Goal: Information Seeking & Learning: Learn about a topic

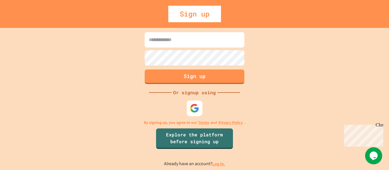
click at [196, 105] on img at bounding box center [194, 107] width 9 height 9
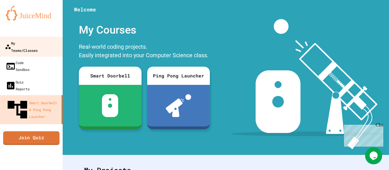
click at [17, 45] on div "My Teams/Classes" at bounding box center [21, 47] width 33 height 14
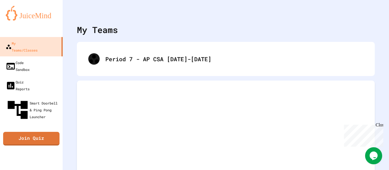
click at [146, 42] on div "Period 7 - AP CSA [DATE]-[DATE]" at bounding box center [226, 59] width 298 height 34
click at [144, 47] on div "Period 7 - AP CSA [DATE]-[DATE]" at bounding box center [226, 59] width 298 height 34
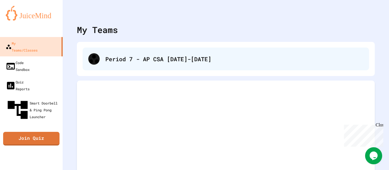
click at [144, 51] on div "Period 7 - AP CSA [DATE]-[DATE]" at bounding box center [225, 59] width 286 height 23
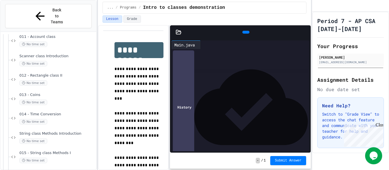
scroll to position [146, 0]
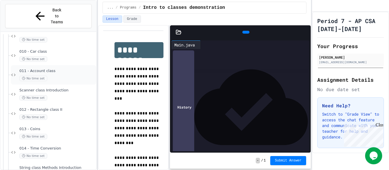
click at [33, 65] on div "011 - Account class No time set" at bounding box center [53, 74] width 85 height 19
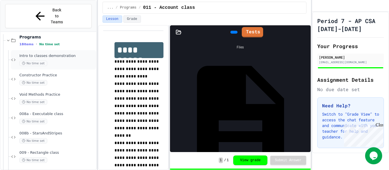
scroll to position [32, 0]
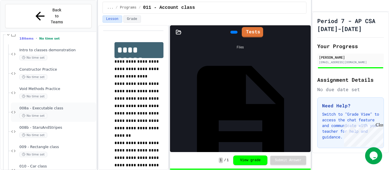
click at [39, 102] on div "008a - Executable class No time set" at bounding box center [53, 111] width 85 height 19
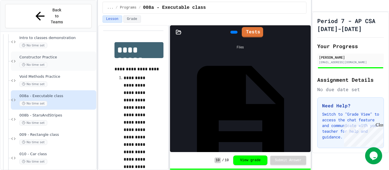
scroll to position [44, 0]
click at [36, 113] on span "008b - StarsAndStripes" at bounding box center [57, 115] width 76 height 5
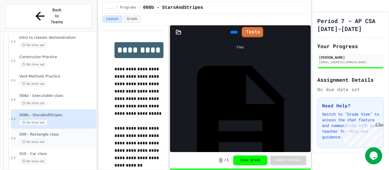
click at [38, 129] on div "009 - Rectangle class No time set" at bounding box center [53, 138] width 85 height 19
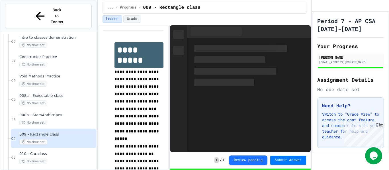
scroll to position [73, 0]
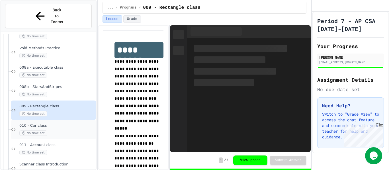
click at [57, 124] on div "010 - Car class No time set" at bounding box center [53, 129] width 85 height 19
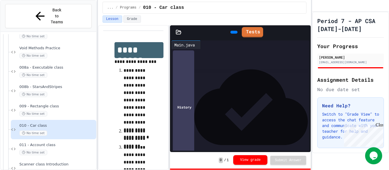
click at [255, 157] on button "View grade" at bounding box center [250, 160] width 34 height 10
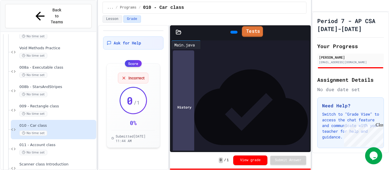
click at [261, 30] on link "Tests" at bounding box center [251, 31] width 21 height 11
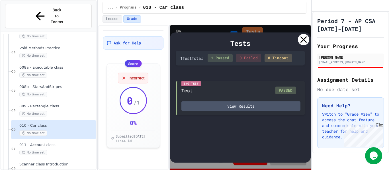
click at [296, 42] on div "Tests" at bounding box center [240, 43] width 129 height 10
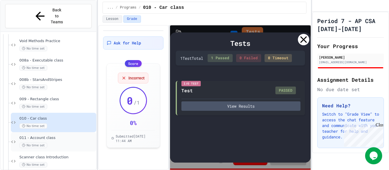
scroll to position [80, 0]
click at [47, 142] on div "No time set" at bounding box center [57, 144] width 76 height 5
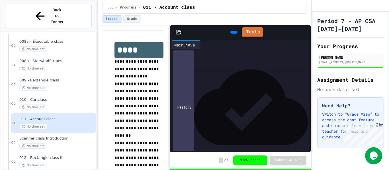
scroll to position [106, 0]
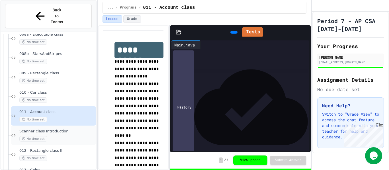
click at [46, 125] on div "Scanner class Introduction No time set" at bounding box center [53, 134] width 85 height 19
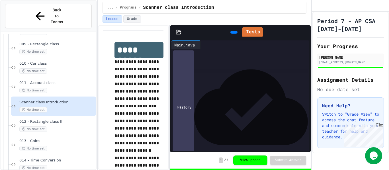
scroll to position [136, 0]
click at [33, 118] on span "012 - Rectangle class II" at bounding box center [57, 120] width 76 height 5
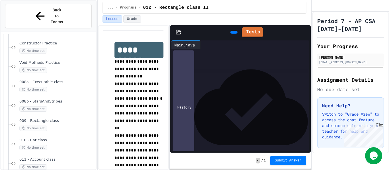
click at [149, 67] on span "**********" at bounding box center [137, 72] width 46 height 11
click at [133, 73] on p "**********" at bounding box center [138, 72] width 49 height 15
click at [121, 69] on span "**********" at bounding box center [137, 72] width 46 height 11
click at [132, 75] on p "**********" at bounding box center [138, 72] width 49 height 15
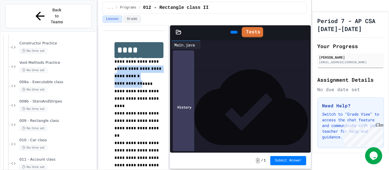
click at [137, 84] on span "**********" at bounding box center [137, 95] width 46 height 26
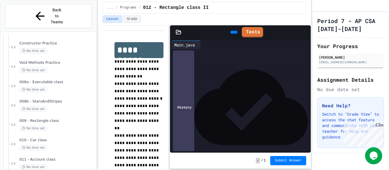
click at [205, 46] on div at bounding box center [203, 44] width 5 height 9
